Goal: Book appointment/travel/reservation

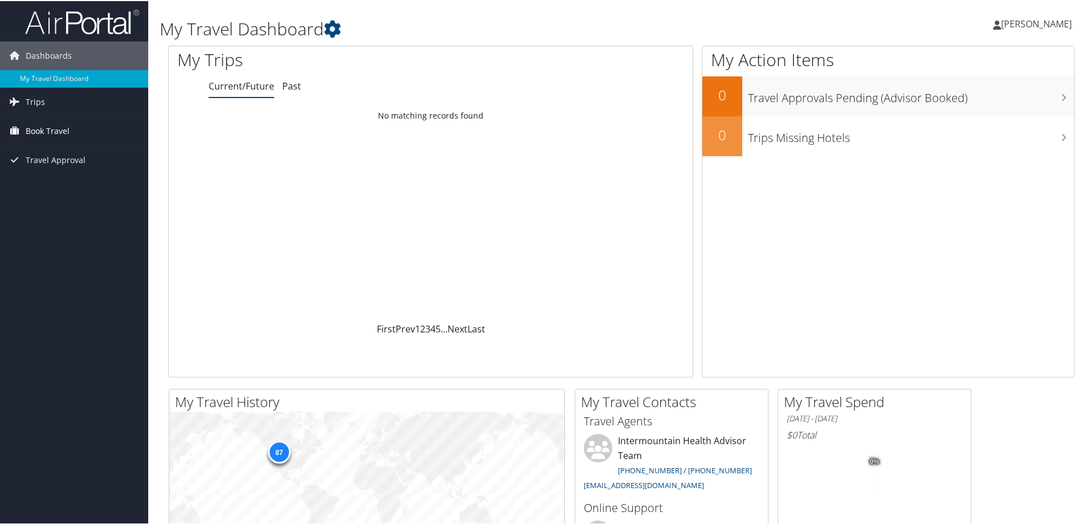
click at [52, 130] on span "Book Travel" at bounding box center [48, 130] width 44 height 29
click at [42, 186] on link "Book/Manage Online Trips" at bounding box center [74, 186] width 148 height 17
